Goal: Task Accomplishment & Management: Manage account settings

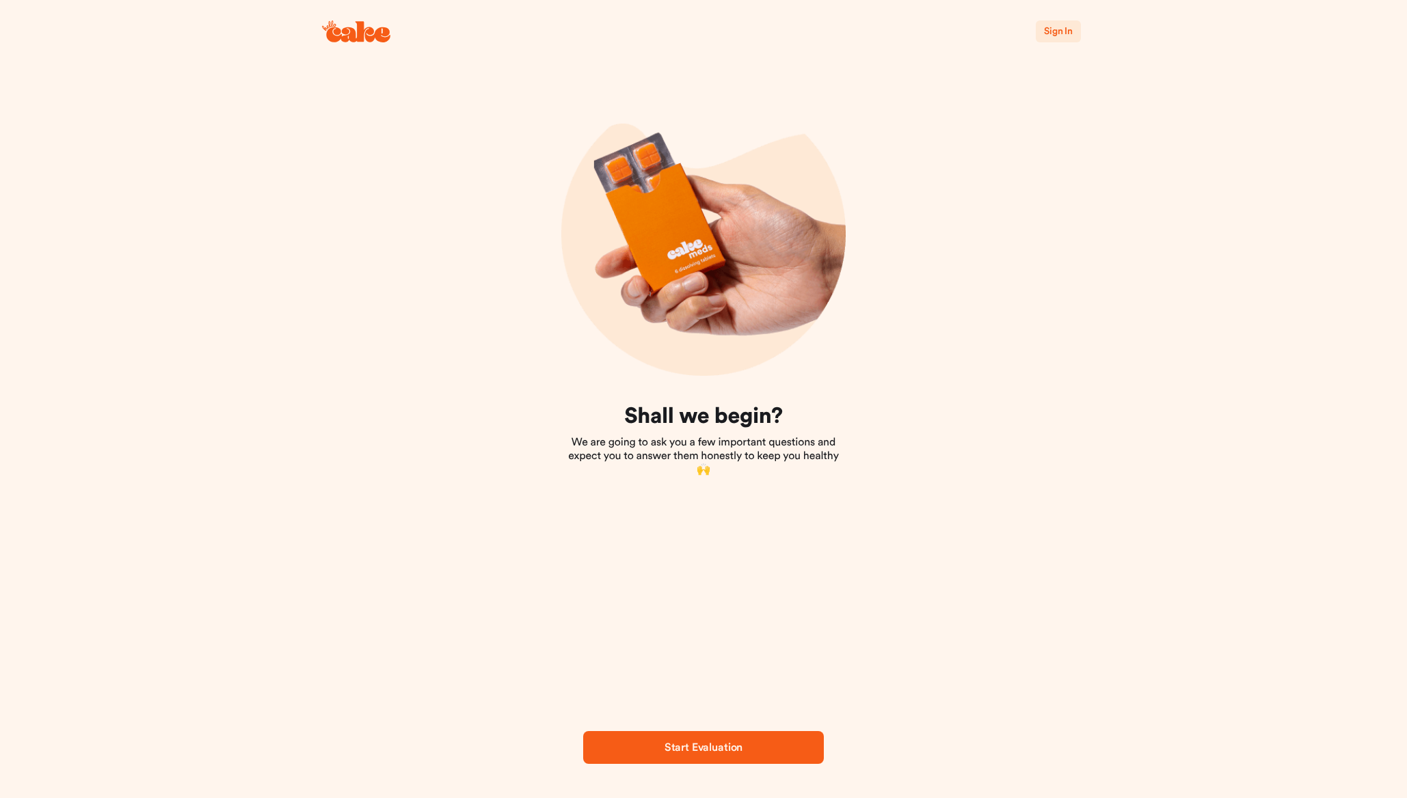
click at [1064, 27] on span "Sign In" at bounding box center [1058, 32] width 29 height 10
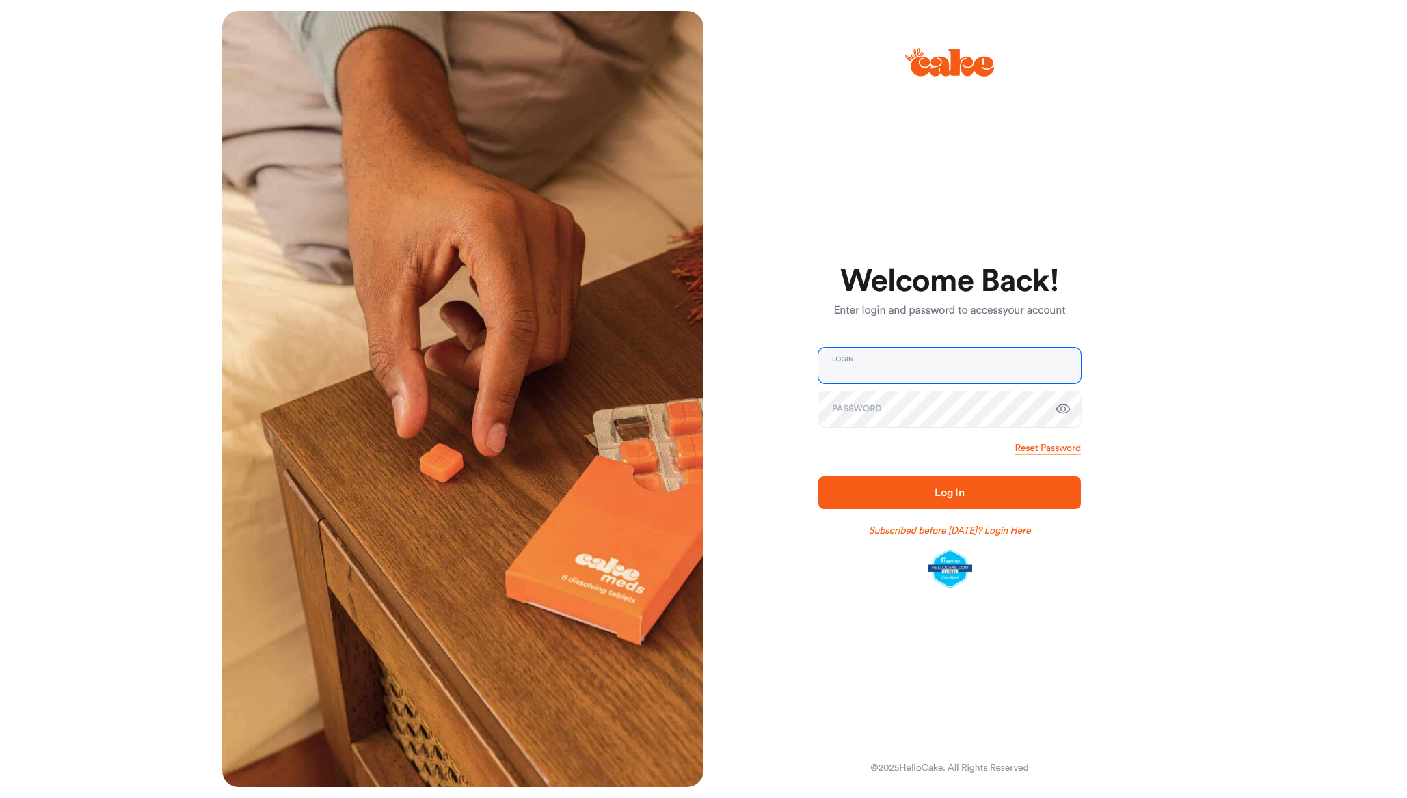
click at [932, 368] on input "email" at bounding box center [949, 366] width 263 height 36
type input "**********"
click at [927, 495] on span "Log In" at bounding box center [949, 493] width 219 height 16
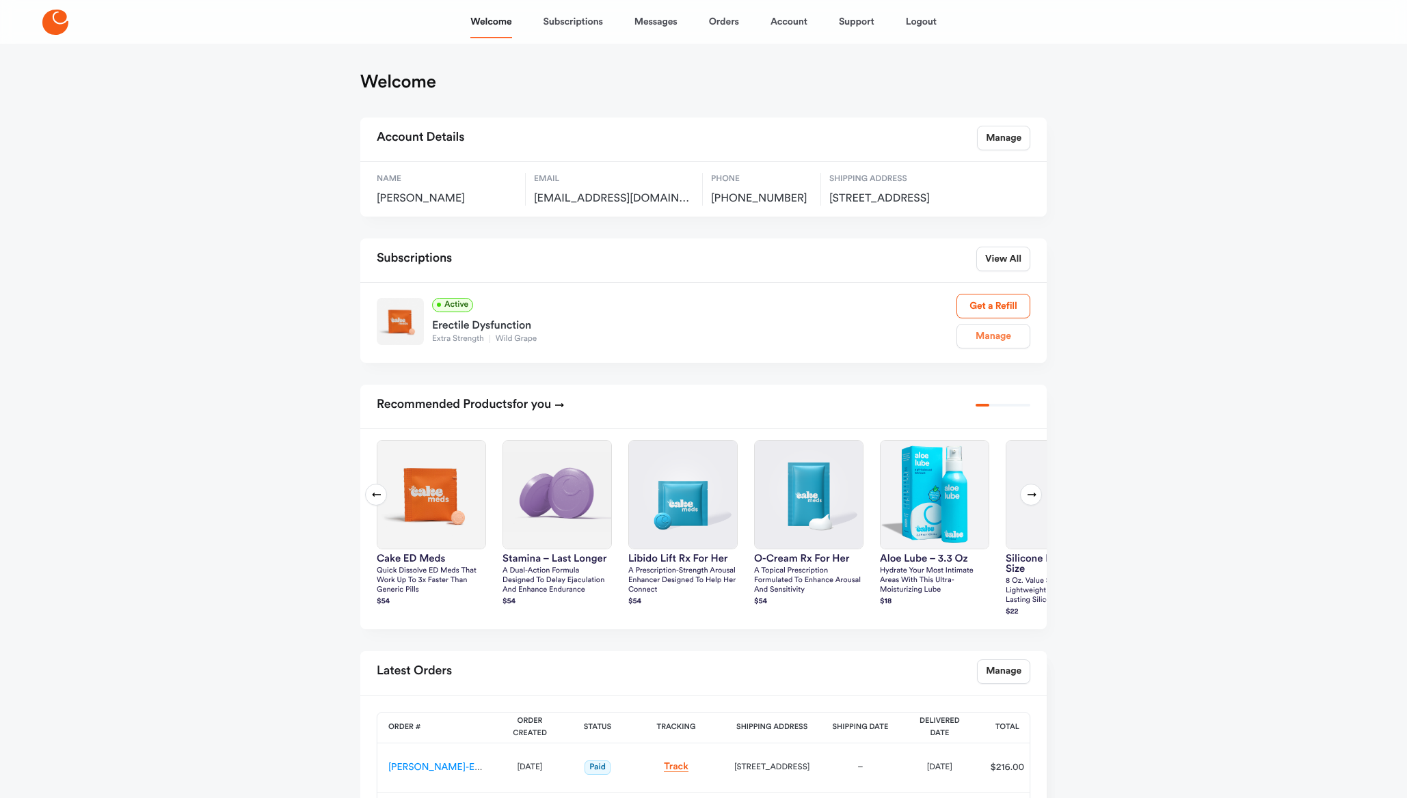
click at [993, 349] on link "Manage" at bounding box center [993, 336] width 74 height 25
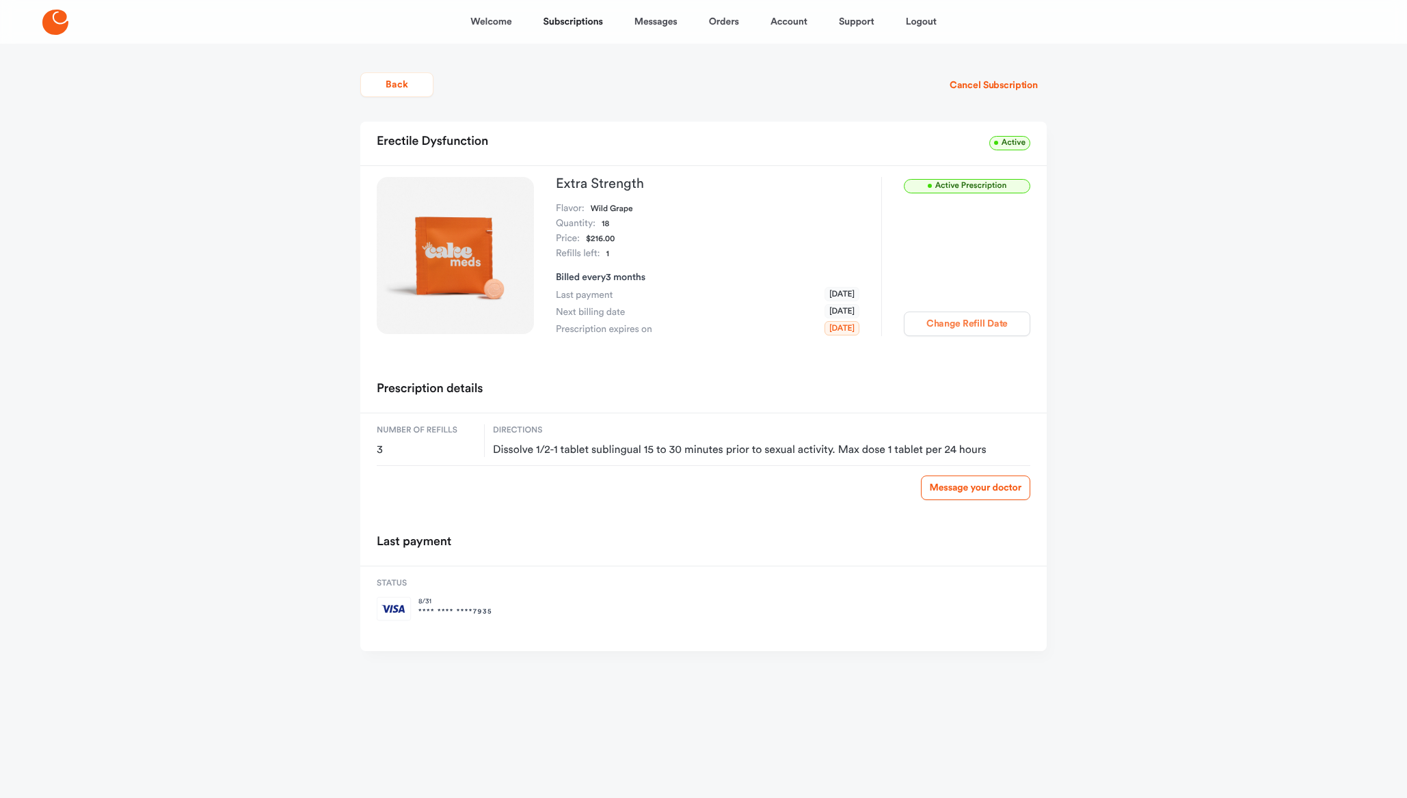
click at [963, 321] on button "Change Refill Date" at bounding box center [967, 324] width 126 height 25
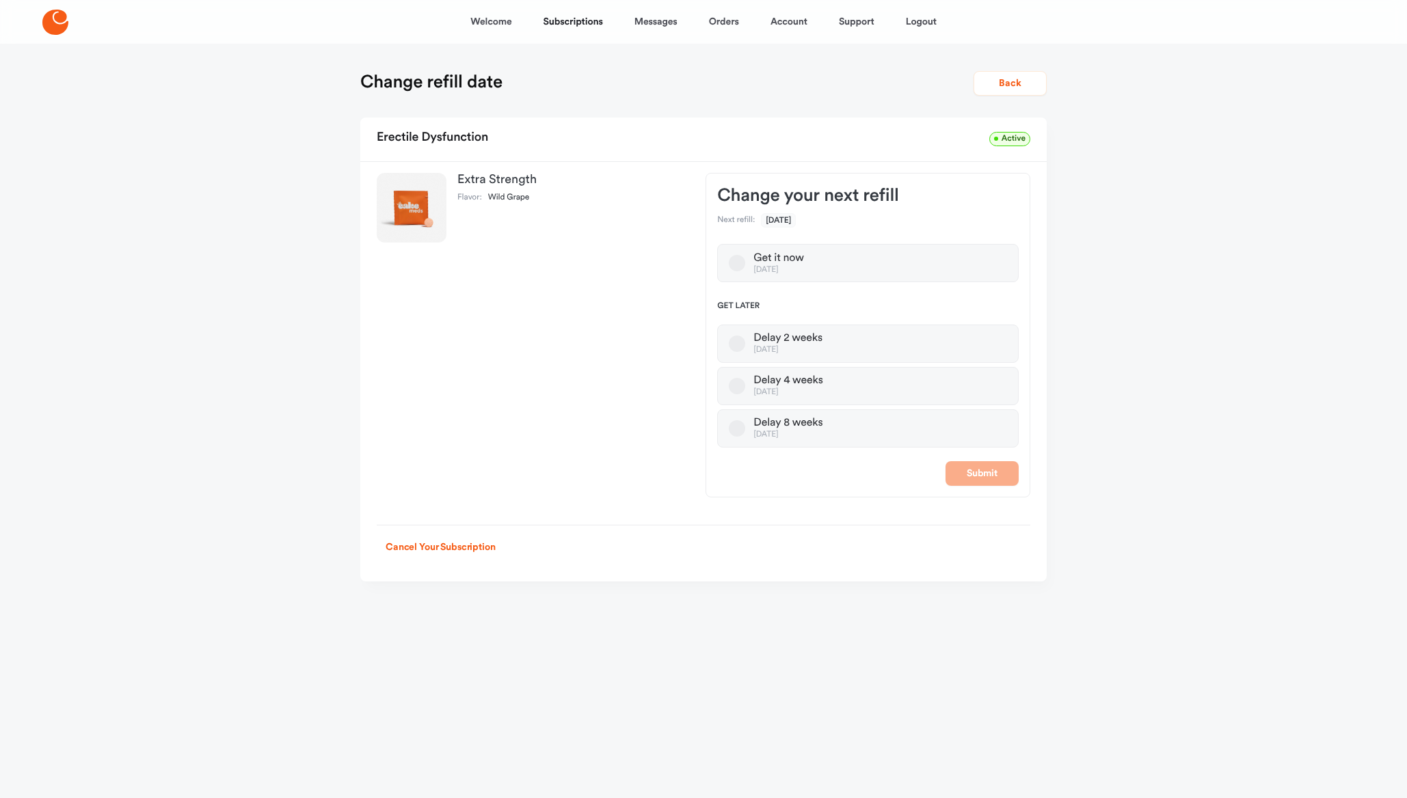
click at [738, 384] on button "Delay 4 weeks [DATE]" at bounding box center [737, 386] width 16 height 16
click at [981, 474] on button "Submit" at bounding box center [981, 473] width 73 height 25
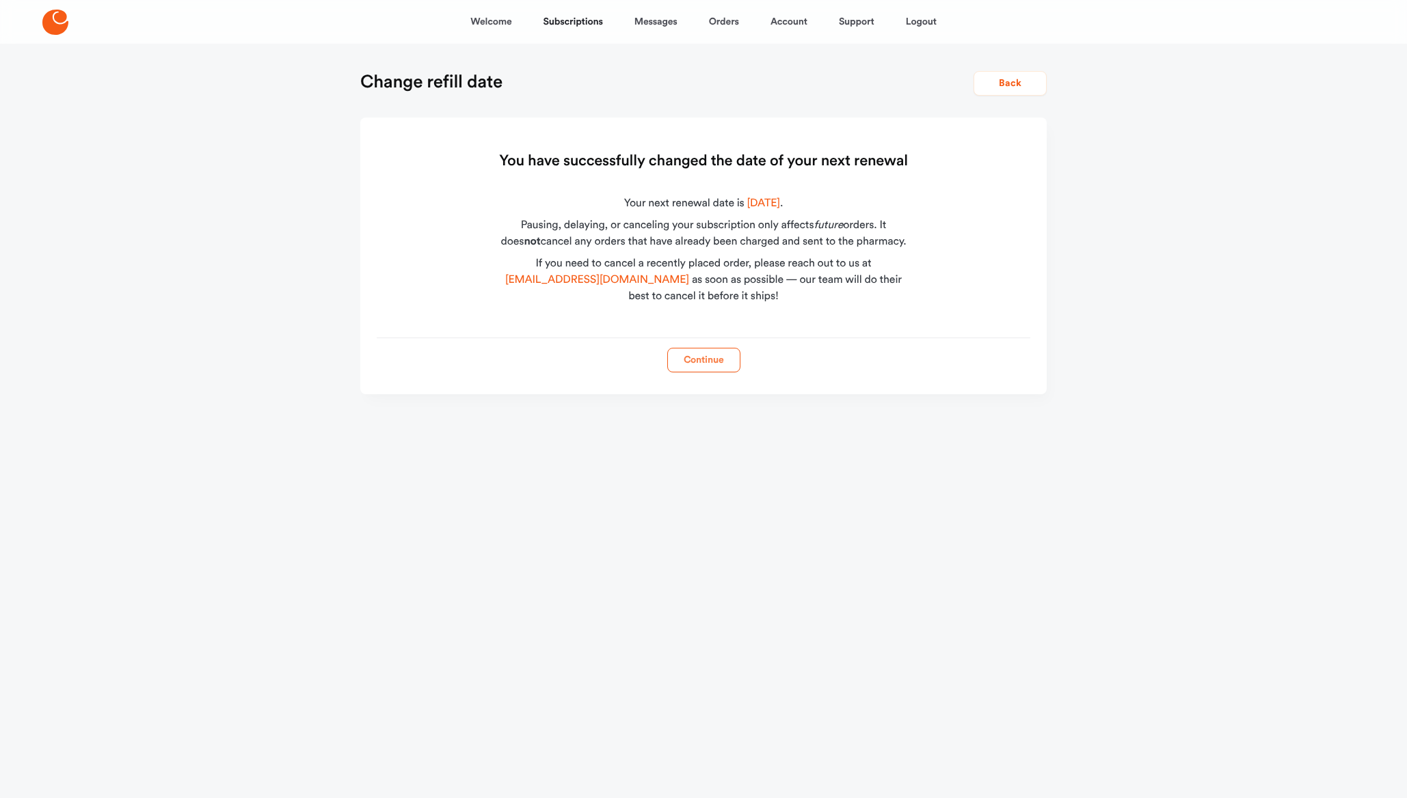
click at [711, 360] on button "Continue" at bounding box center [703, 360] width 73 height 25
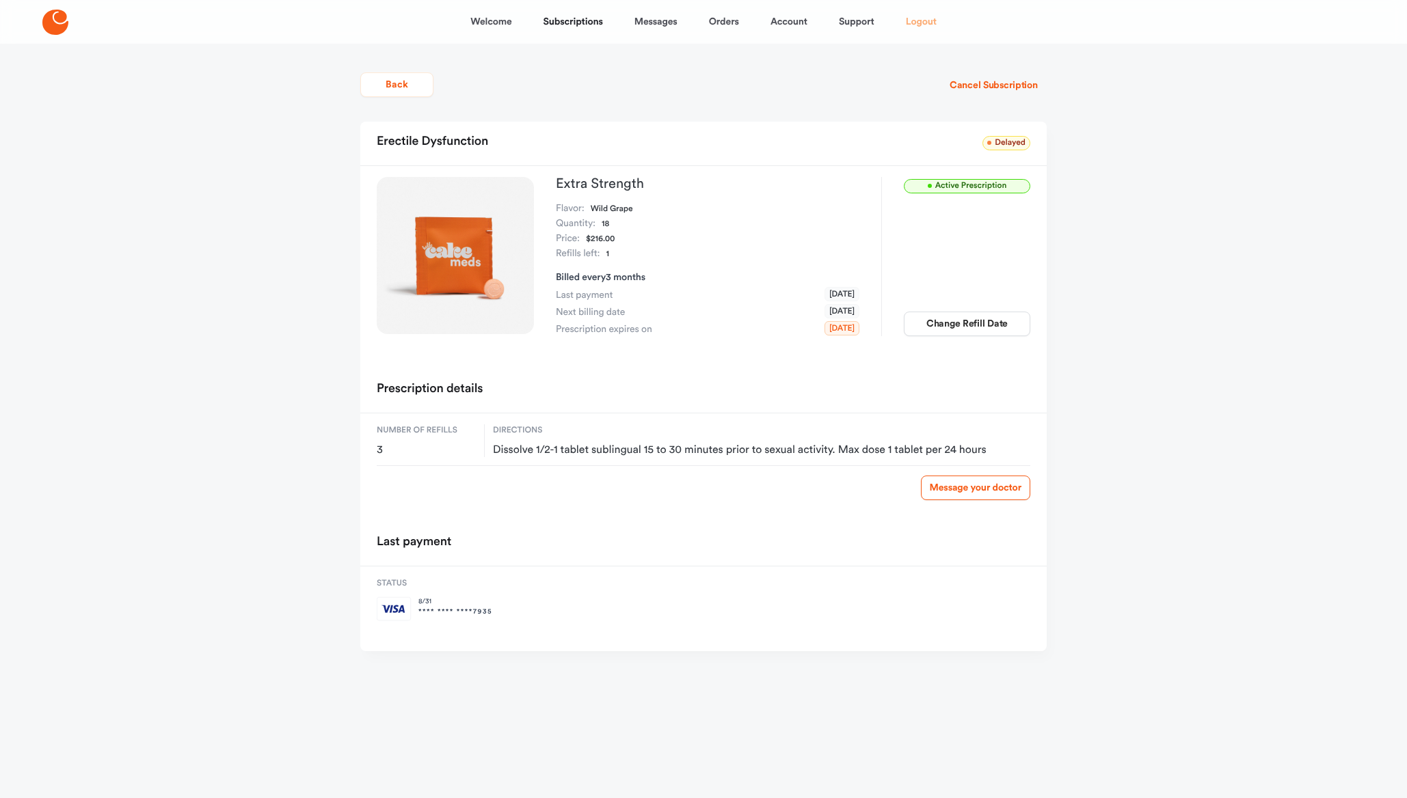
click at [919, 27] on link "Logout" at bounding box center [921, 21] width 31 height 33
